Goal: Browse casually: Explore the website without a specific task or goal

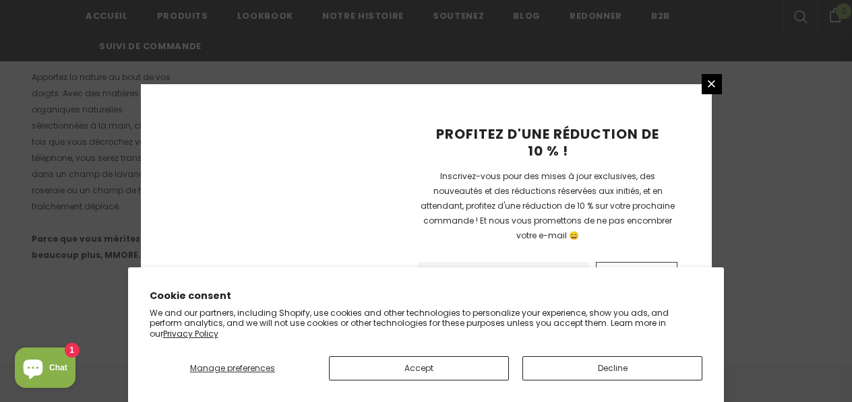
scroll to position [1039, 0]
